Goal: Check status: Check status

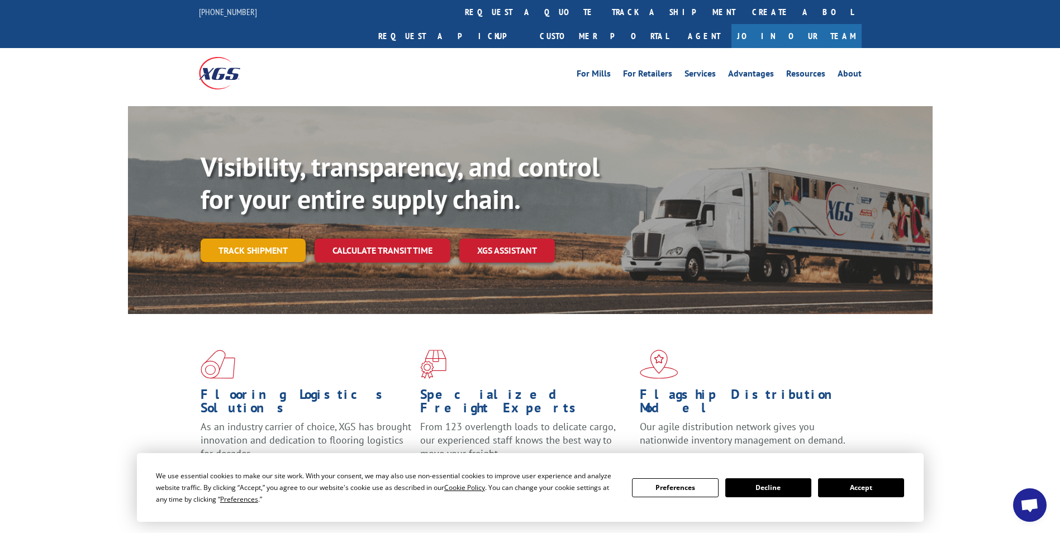
click at [225, 239] on link "Track shipment" at bounding box center [253, 250] width 105 height 23
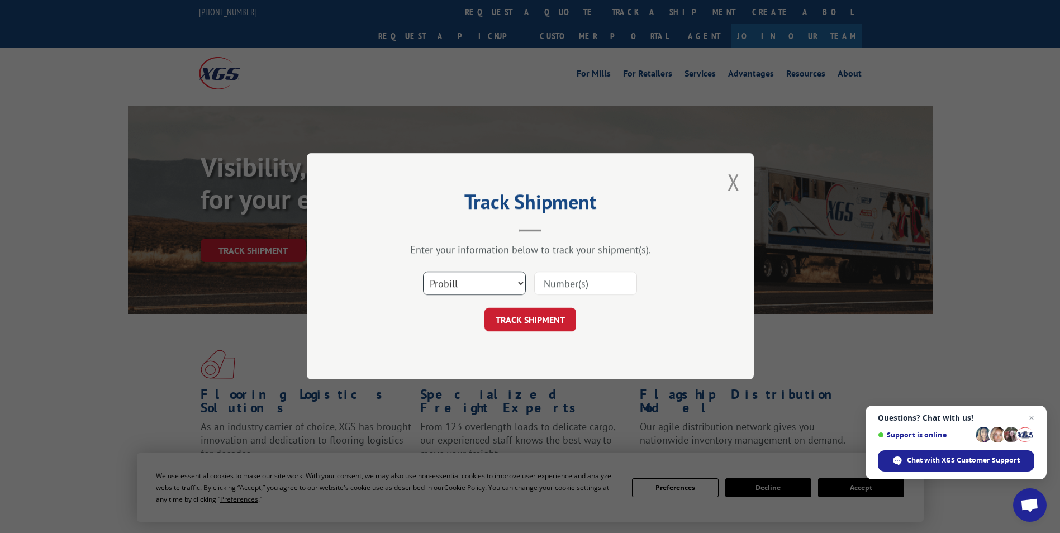
click at [435, 284] on select "Select category... Probill BOL PO" at bounding box center [474, 283] width 103 height 23
select select "po"
click at [423, 272] on select "Select category... Probill BOL PO" at bounding box center [474, 283] width 103 height 23
click at [556, 288] on input at bounding box center [585, 283] width 103 height 23
paste input "24533510"
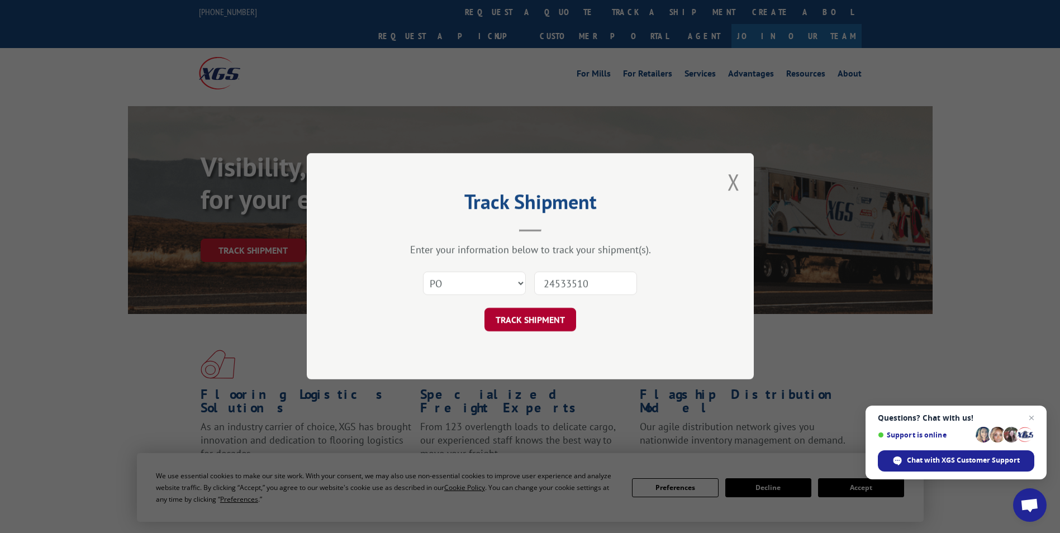
type input "24533510"
click at [545, 321] on button "TRACK SHIPMENT" at bounding box center [530, 319] width 92 height 23
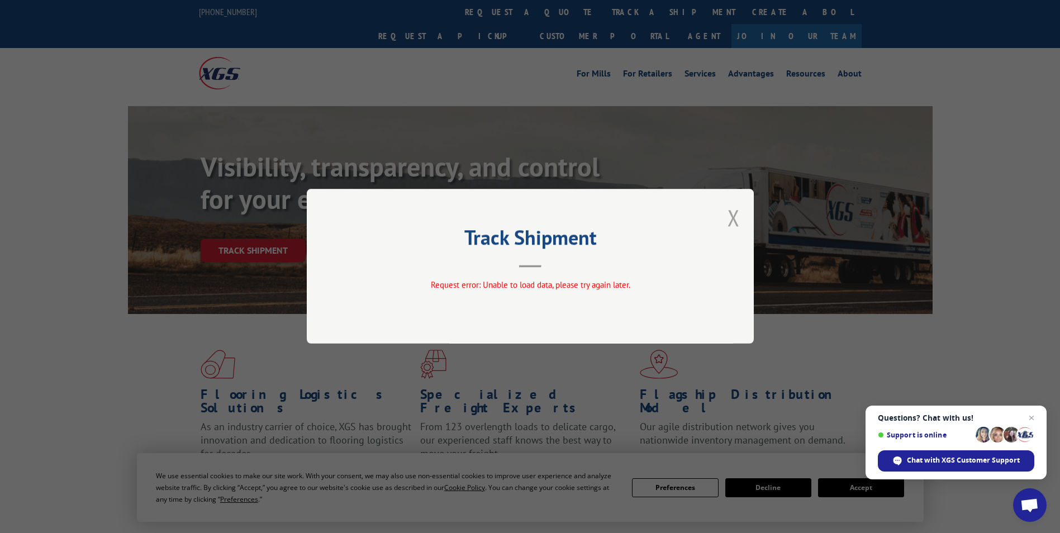
click at [735, 218] on button "Close modal" at bounding box center [733, 218] width 12 height 30
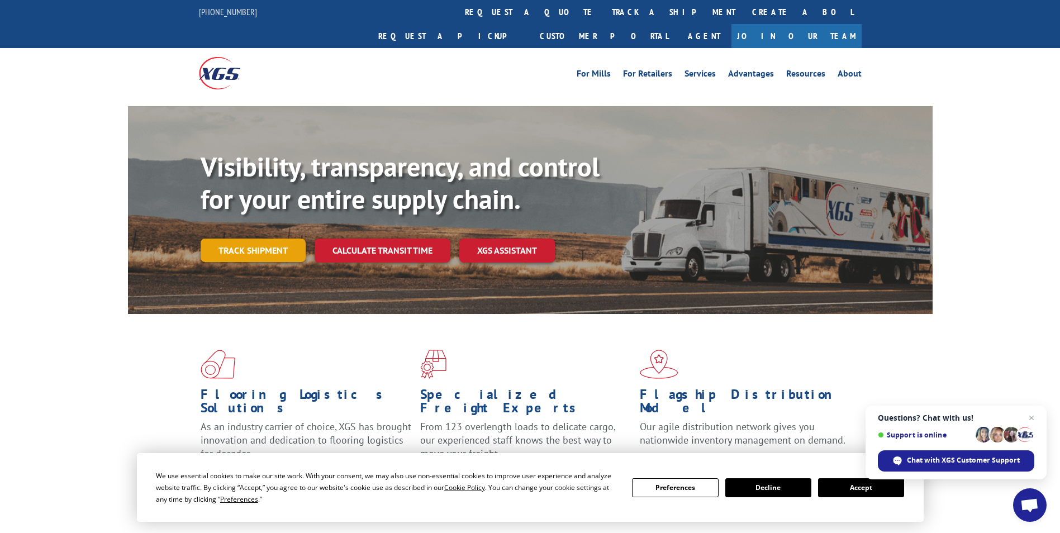
click at [239, 239] on link "Track shipment" at bounding box center [253, 250] width 105 height 23
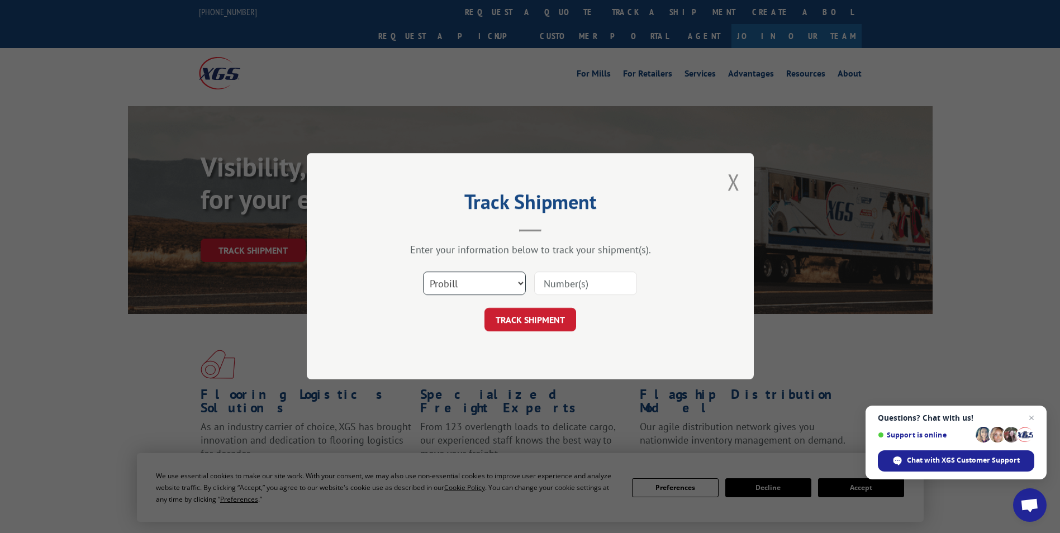
click at [474, 282] on select "Select category... Probill BOL PO" at bounding box center [474, 283] width 103 height 23
click at [548, 282] on input at bounding box center [585, 283] width 103 height 23
type input "6082592"
click button "TRACK SHIPMENT" at bounding box center [530, 319] width 92 height 23
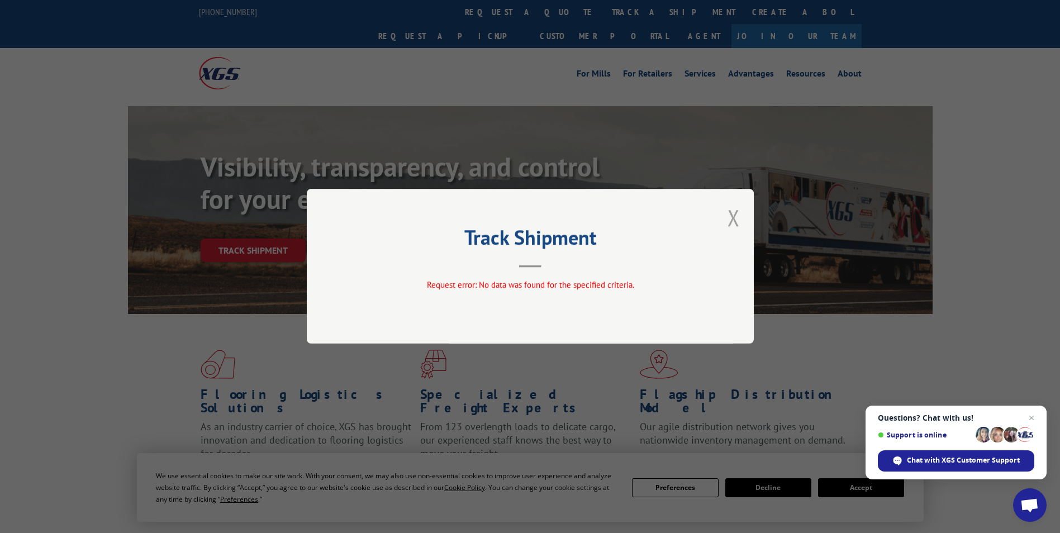
click at [732, 222] on button "Close modal" at bounding box center [733, 218] width 12 height 30
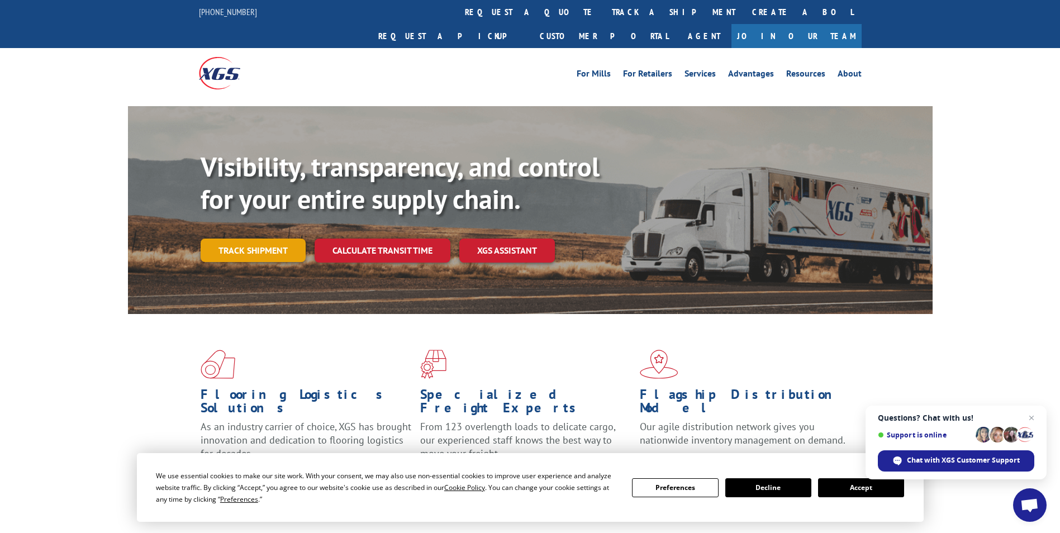
click at [258, 239] on link "Track shipment" at bounding box center [253, 250] width 105 height 23
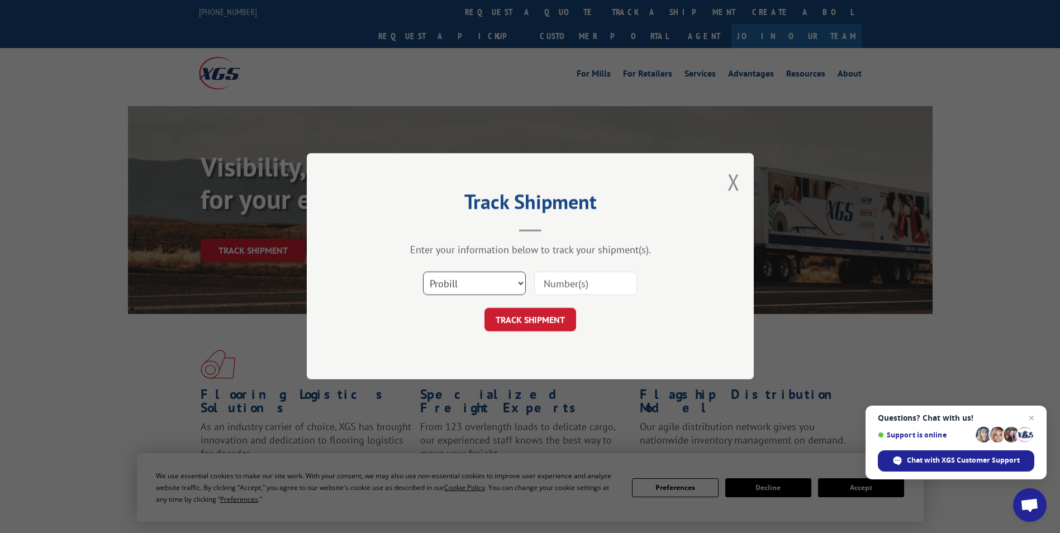
click at [467, 289] on select "Select category... Probill BOL PO" at bounding box center [474, 283] width 103 height 23
select select "po"
click at [423, 272] on select "Select category... Probill BOL PO" at bounding box center [474, 283] width 103 height 23
click at [567, 278] on input at bounding box center [585, 283] width 103 height 23
paste input "24533507"
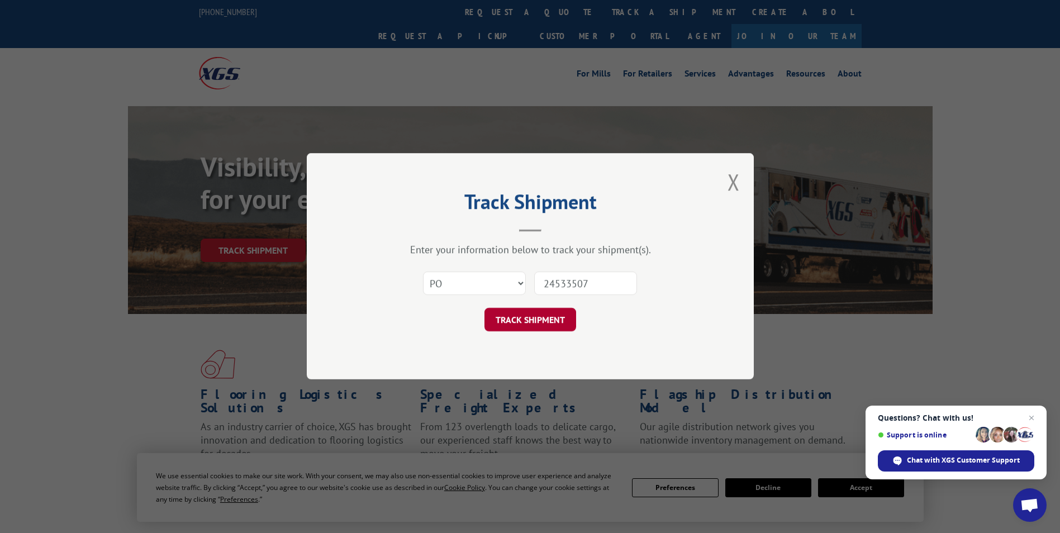
type input "24533507"
click at [552, 320] on button "TRACK SHIPMENT" at bounding box center [530, 319] width 92 height 23
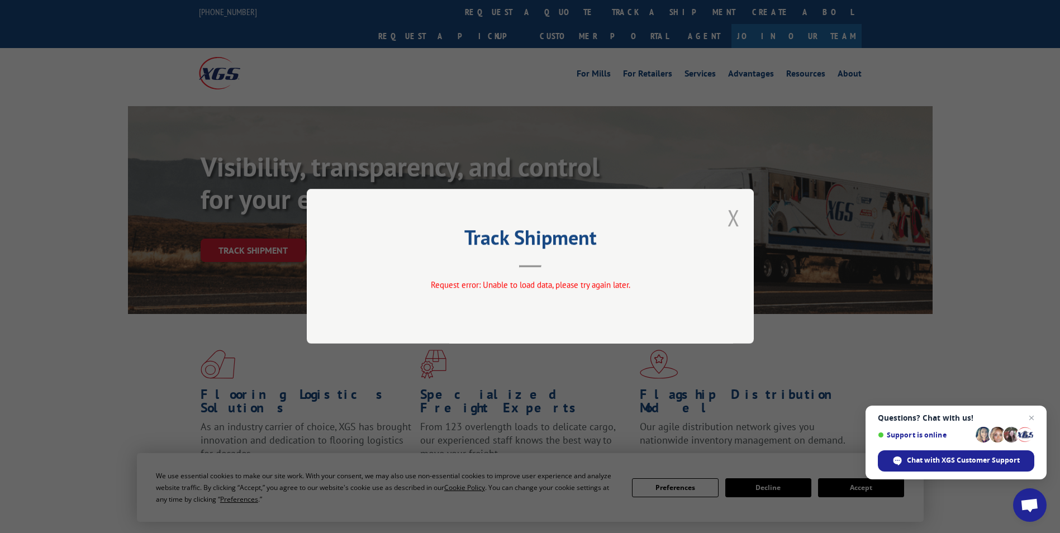
click at [735, 220] on button "Close modal" at bounding box center [733, 218] width 12 height 30
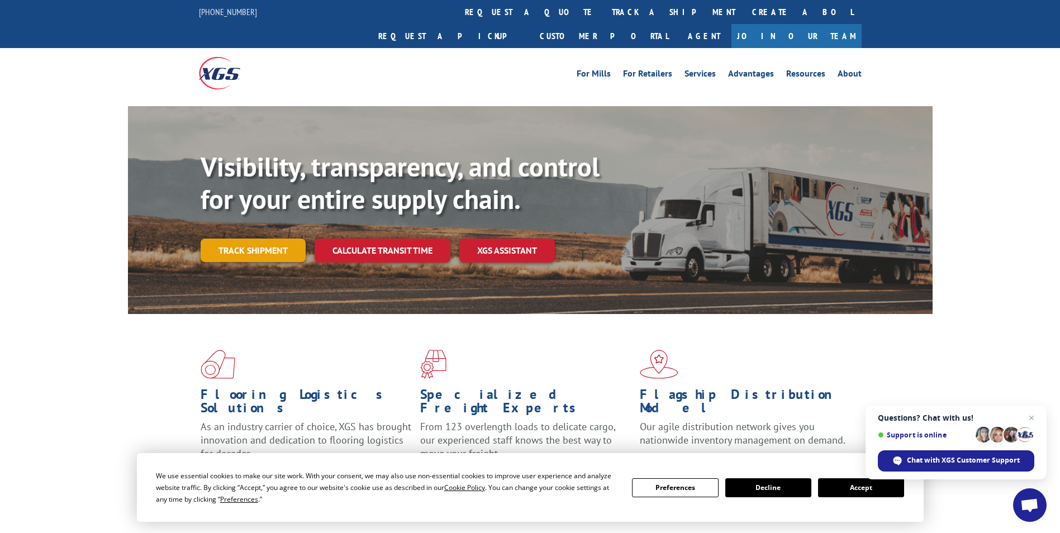
click at [274, 239] on link "Track shipment" at bounding box center [253, 250] width 105 height 23
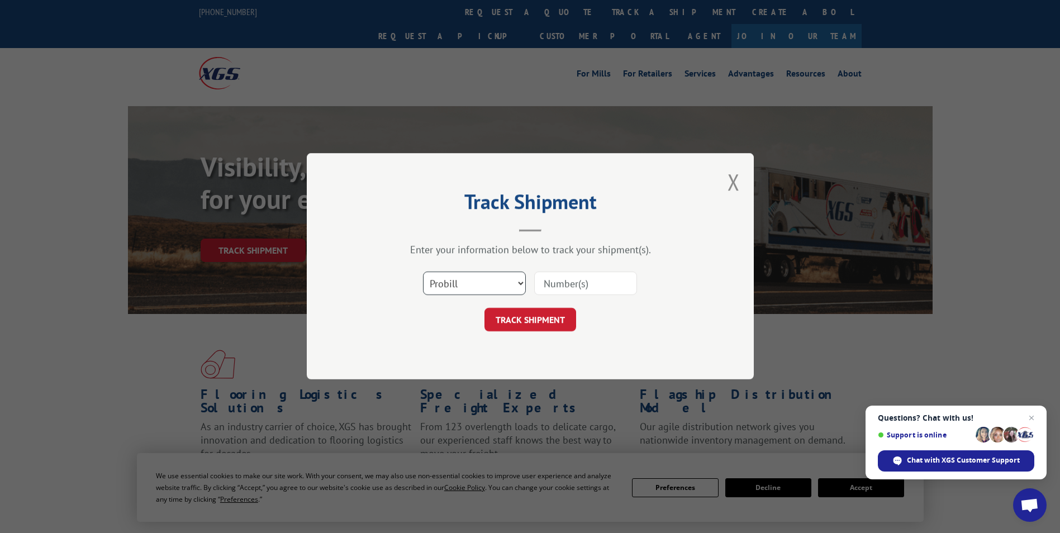
click at [457, 285] on select "Select category... Probill BOL PO" at bounding box center [474, 283] width 103 height 23
select select "po"
click at [423, 272] on select "Select category... Probill BOL PO" at bounding box center [474, 283] width 103 height 23
click at [579, 288] on input at bounding box center [585, 283] width 103 height 23
paste input "24533558"
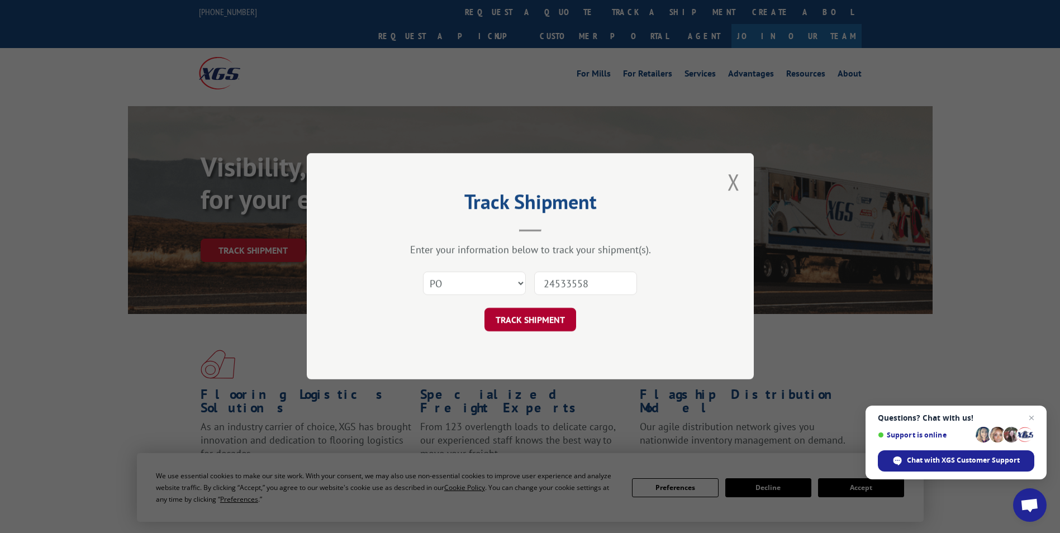
type input "24533558"
click at [547, 315] on button "TRACK SHIPMENT" at bounding box center [530, 319] width 92 height 23
